Goal: Task Accomplishment & Management: Use online tool/utility

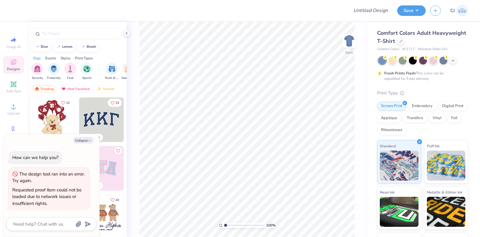
type textarea "x"
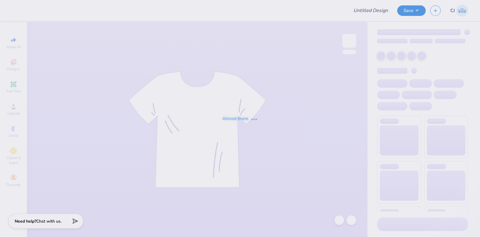
type input "Eric Fox : Tippie"
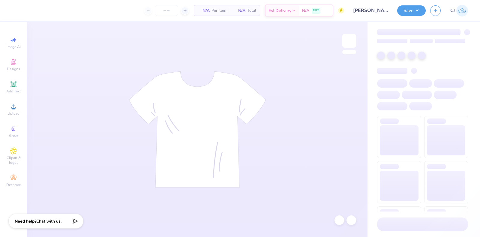
type input "24"
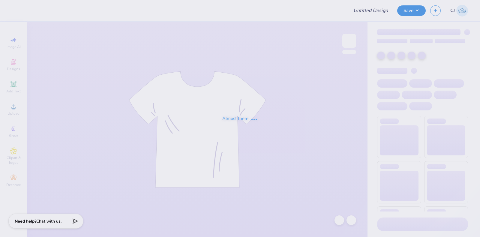
type input "[PERSON_NAME] : [GEOGRAPHIC_DATA]"
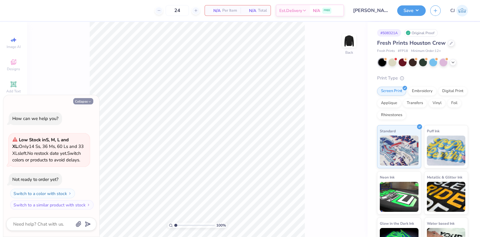
click at [76, 98] on button "Collapse" at bounding box center [83, 101] width 20 height 6
type textarea "x"
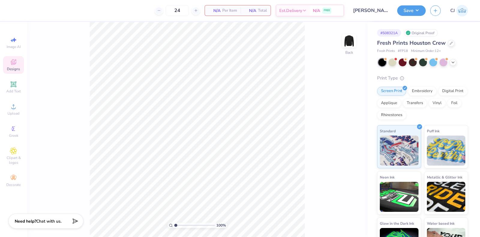
click at [14, 64] on icon at bounding box center [13, 61] width 5 height 5
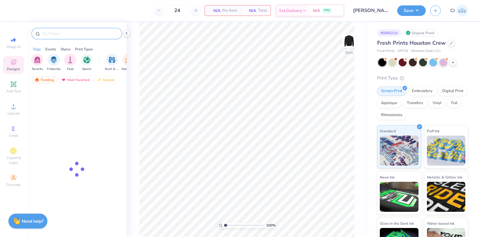
click at [59, 34] on input "text" at bounding box center [79, 34] width 77 height 6
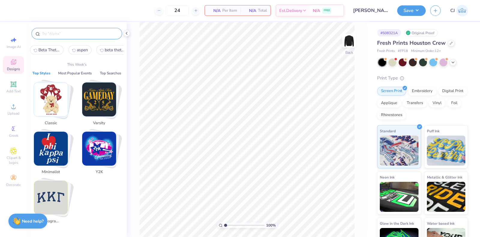
paste input "Retro Neon Cinema Homecoming"
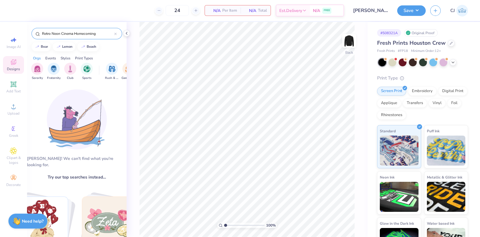
drag, startPoint x: 101, startPoint y: 32, endPoint x: 74, endPoint y: 38, distance: 27.3
click at [74, 38] on div "Retro Neon Cinema Homecoming" at bounding box center [76, 33] width 91 height 11
type input "Retro Neon Cinema"
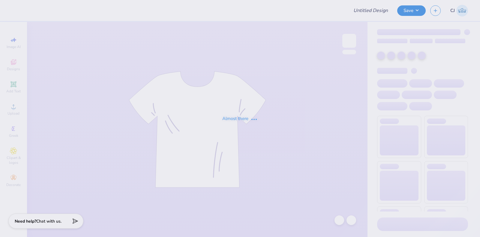
type input "[PERSON_NAME] : [GEOGRAPHIC_DATA]"
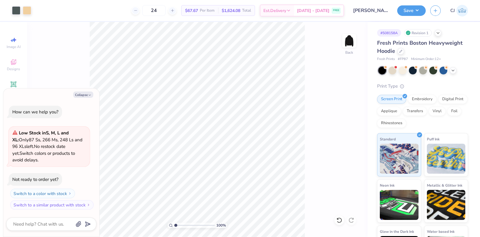
type textarea "x"
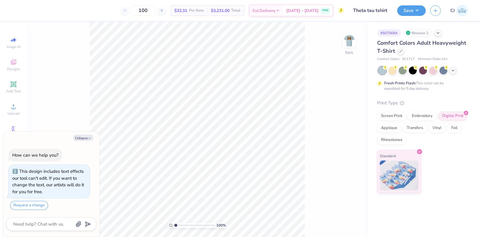
type textarea "x"
